Goal: Find specific page/section: Find specific page/section

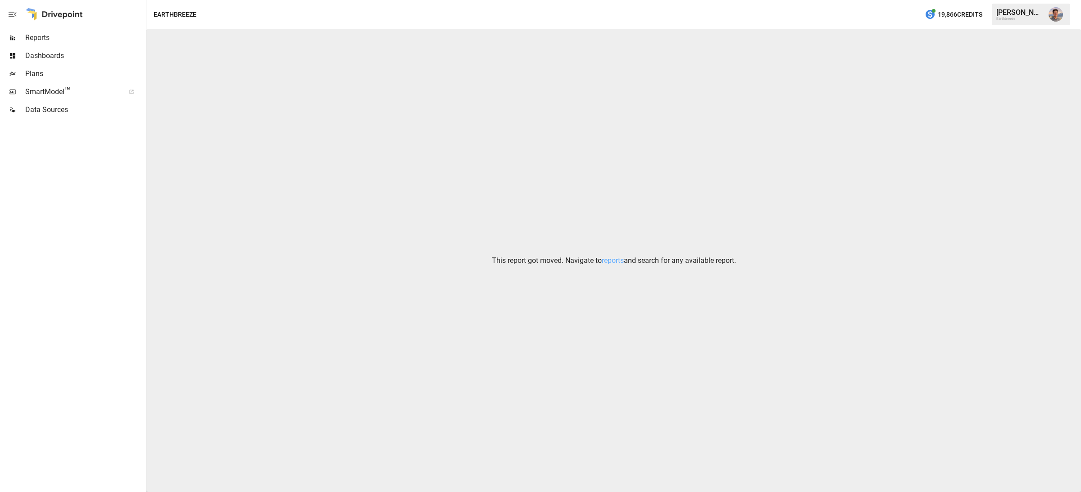
click at [1024, 18] on div "Earthbreeze" at bounding box center [1020, 19] width 47 height 4
click at [835, 41] on div "This report got moved. Navigate to reports and search for any available report." at bounding box center [613, 260] width 935 height 463
click at [12, 15] on icon "button" at bounding box center [12, 14] width 11 height 11
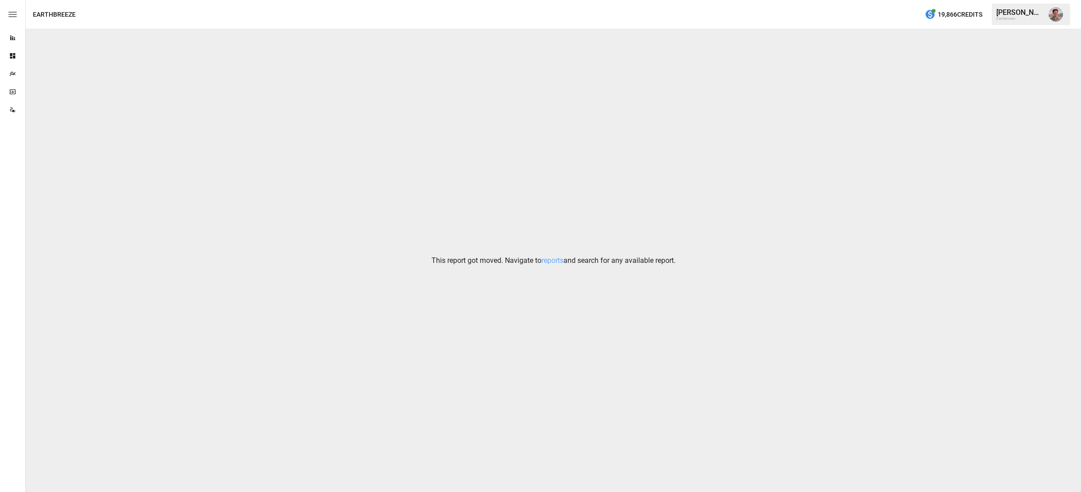
click at [12, 15] on icon "button" at bounding box center [12, 14] width 11 height 11
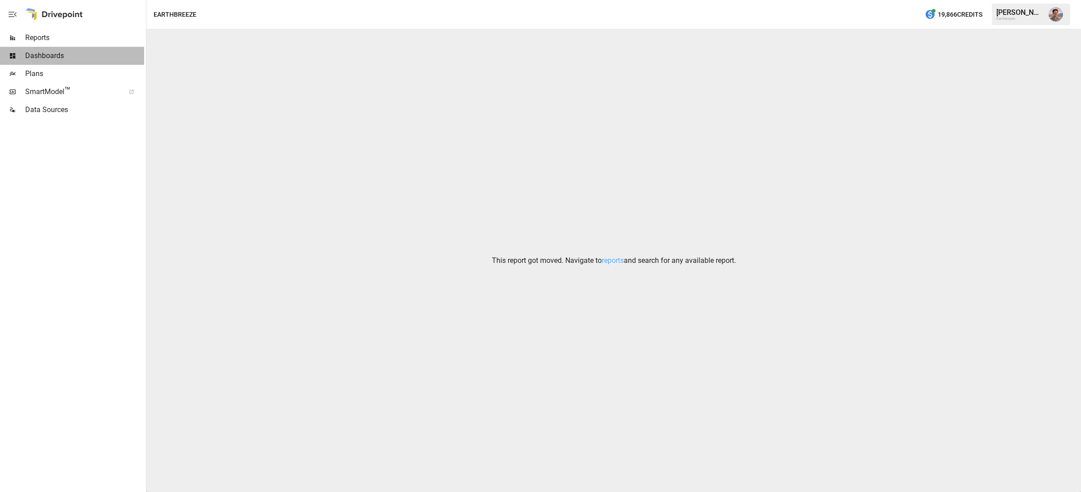
click at [38, 59] on span "Dashboards" at bounding box center [84, 55] width 119 height 11
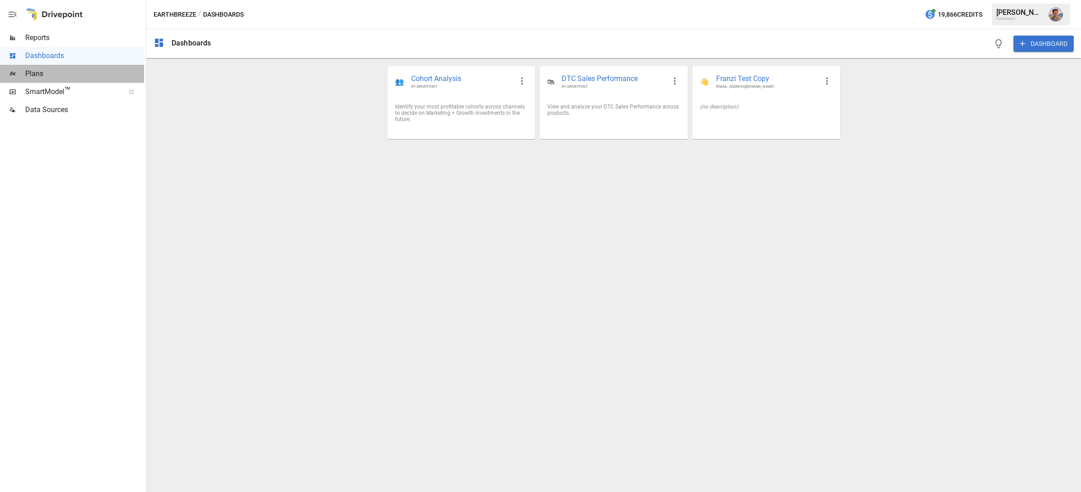
click at [26, 77] on span "Plans" at bounding box center [84, 73] width 119 height 11
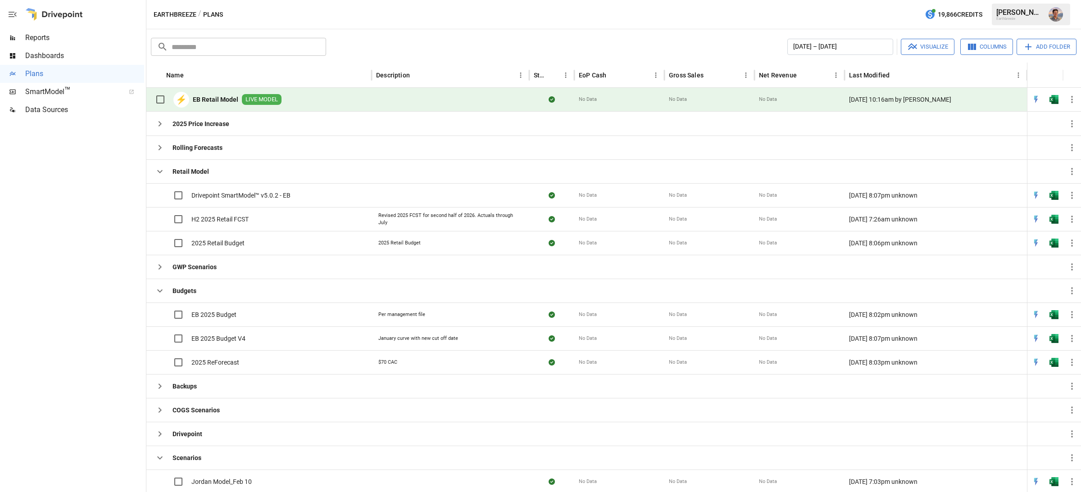
click at [32, 96] on span "SmartModel ™" at bounding box center [72, 91] width 94 height 11
